Goal: Book appointment/travel/reservation

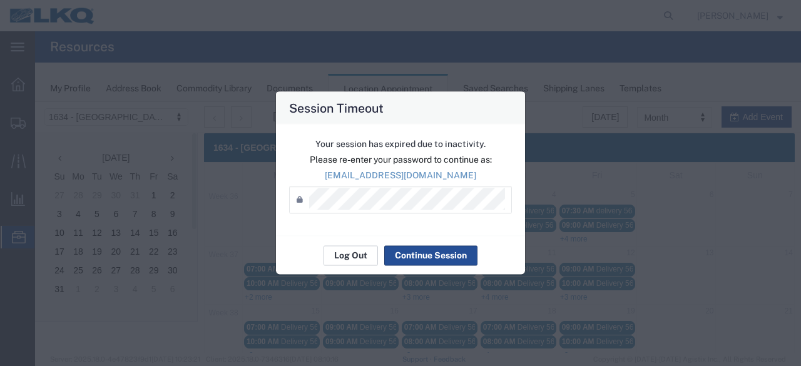
click at [351, 253] on button "Log Out" at bounding box center [351, 255] width 54 height 20
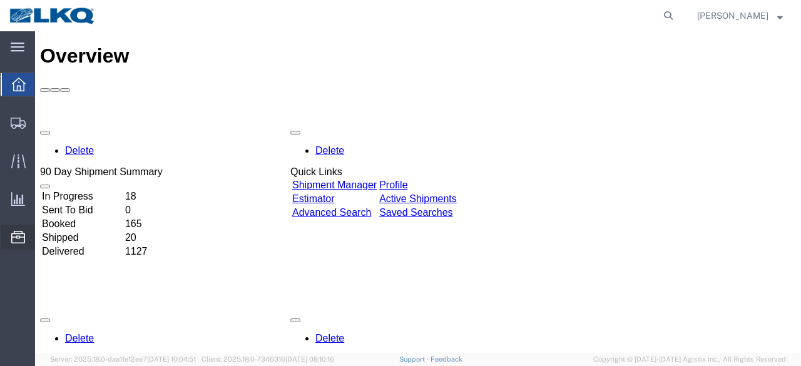
click at [0, 0] on span "Location Appointment" at bounding box center [0, 0] width 0 height 0
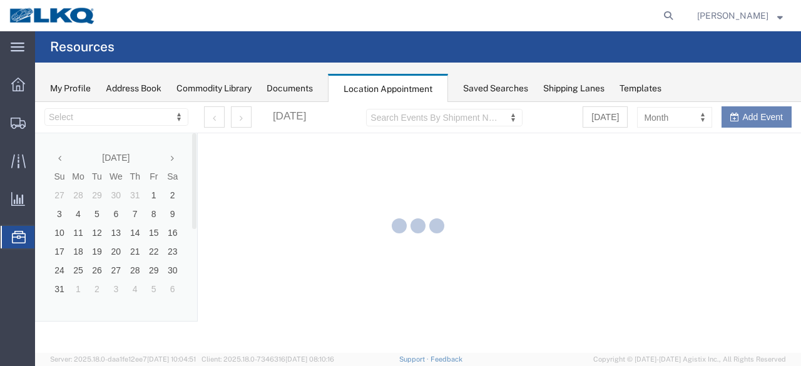
select select "28712"
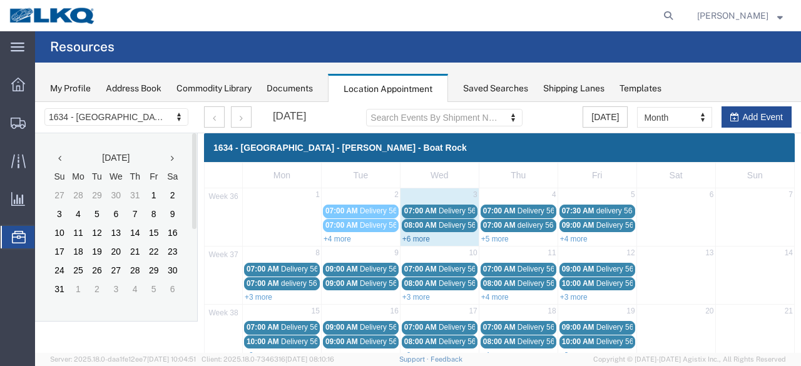
click at [415, 238] on link "+6 more" at bounding box center [416, 239] width 28 height 9
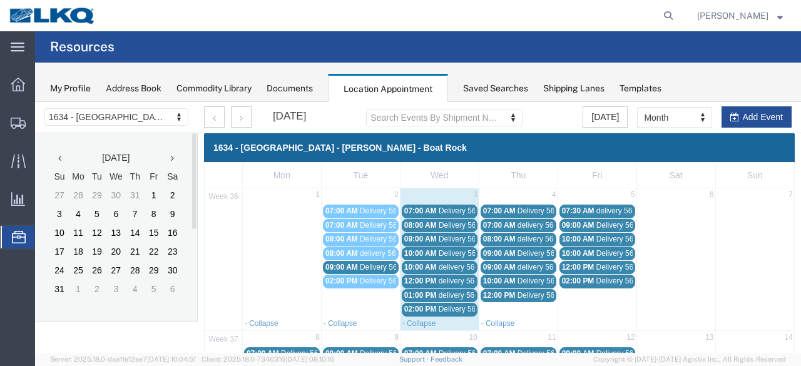
click at [352, 263] on span "09:00 AM" at bounding box center [341, 267] width 33 height 9
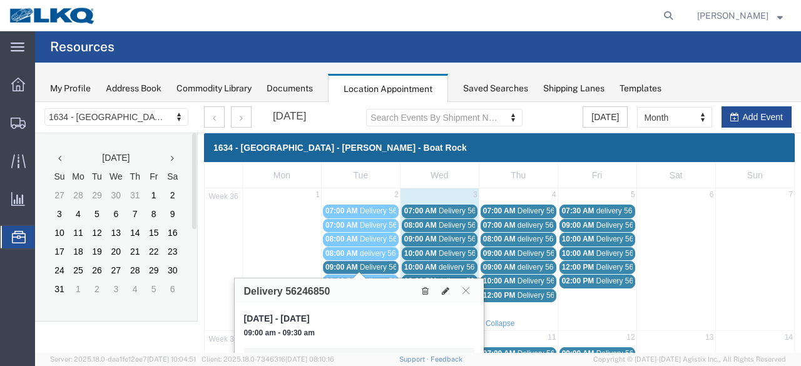
click at [459, 207] on span "Delivery 56329164" at bounding box center [470, 211] width 62 height 9
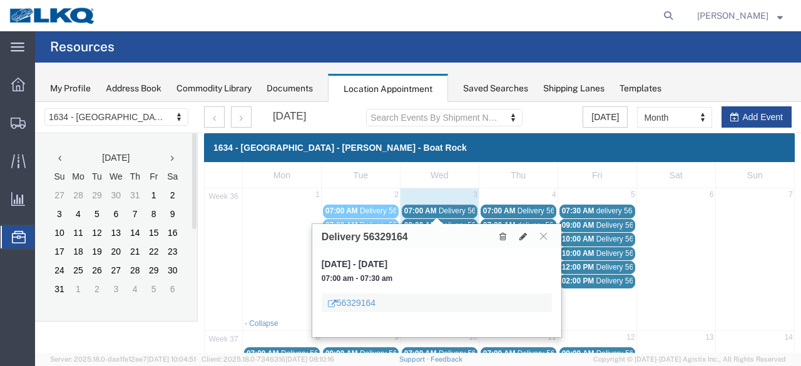
click at [457, 222] on span "Delivery 56329170" at bounding box center [470, 225] width 62 height 9
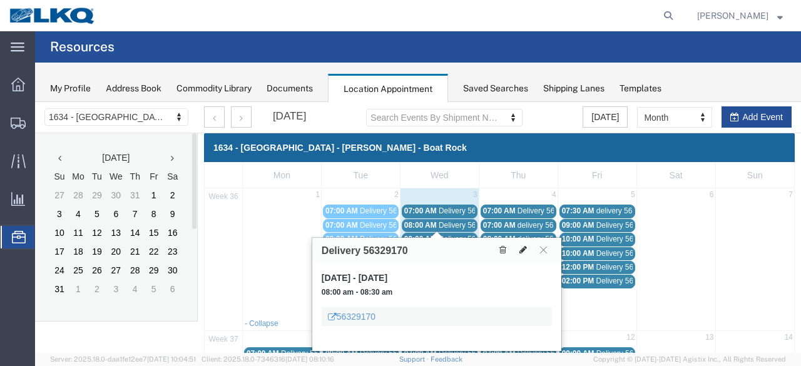
click at [520, 249] on icon at bounding box center [524, 249] width 8 height 9
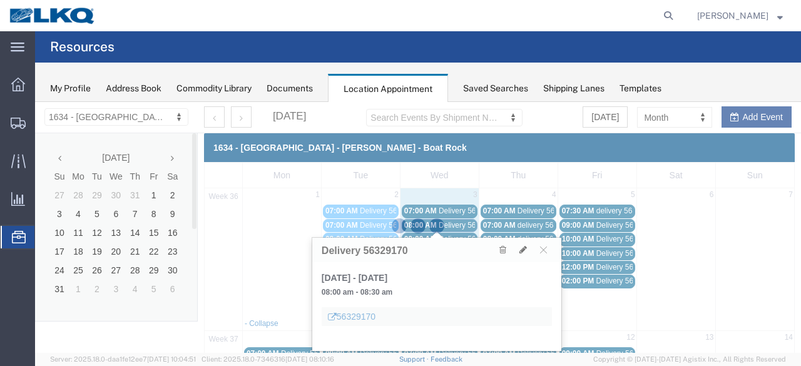
select select "1"
select select
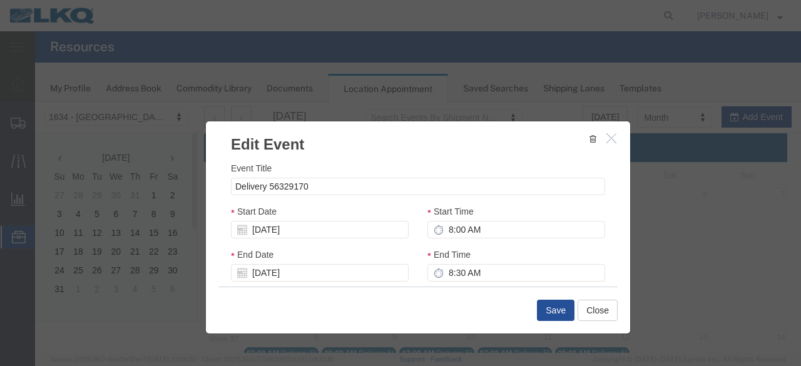
select select
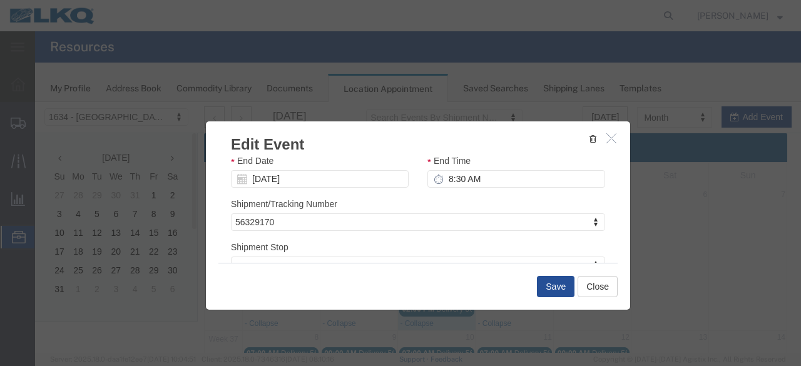
scroll to position [188, 0]
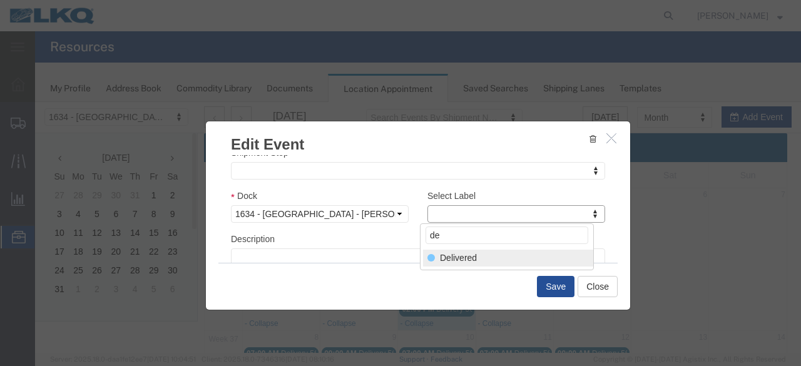
type input "de"
select select "40"
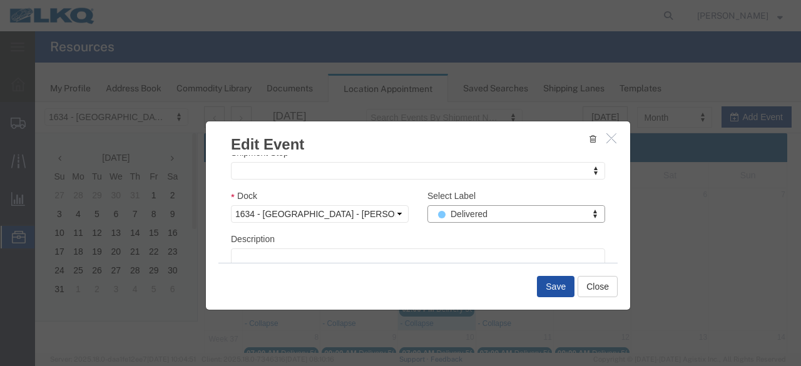
click at [542, 286] on button "Save" at bounding box center [556, 286] width 38 height 21
